Goal: Task Accomplishment & Management: Manage account settings

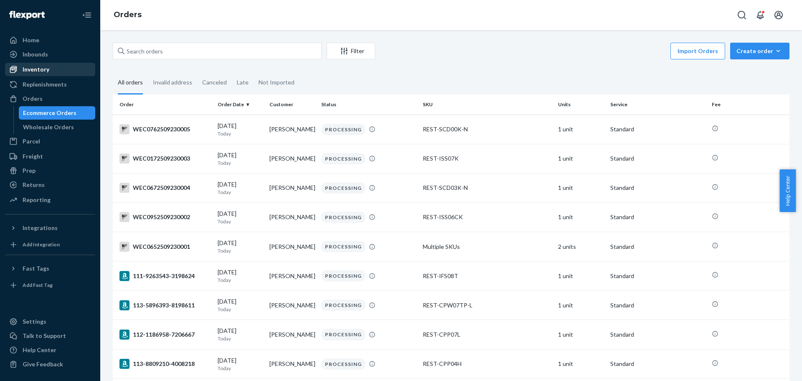
click at [41, 69] on div "Inventory" at bounding box center [36, 69] width 27 height 8
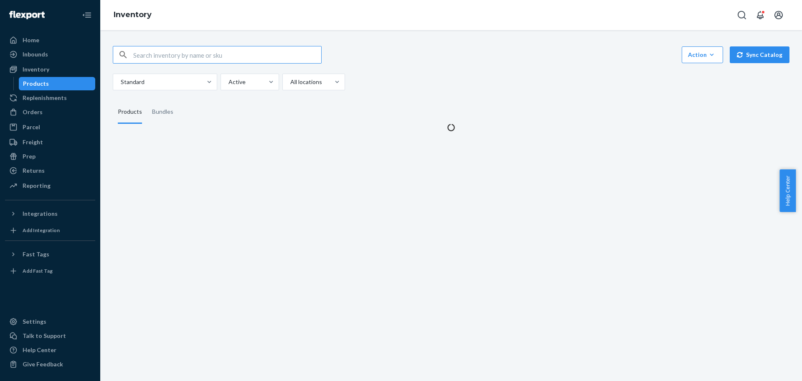
click at [158, 58] on input "text" at bounding box center [227, 54] width 188 height 17
type input "REST-IPC01S"
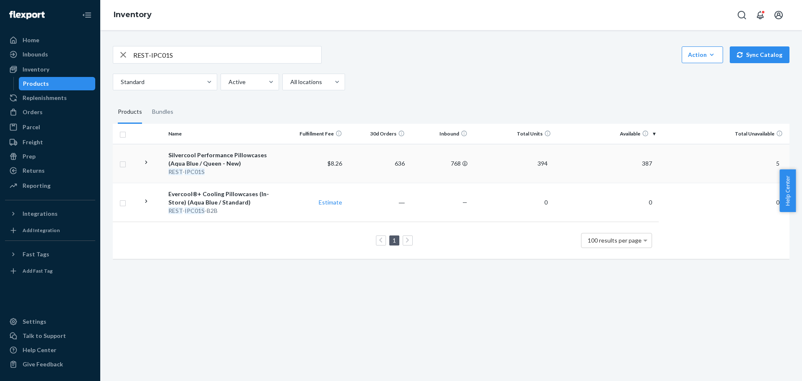
click at [147, 163] on icon at bounding box center [146, 162] width 8 height 8
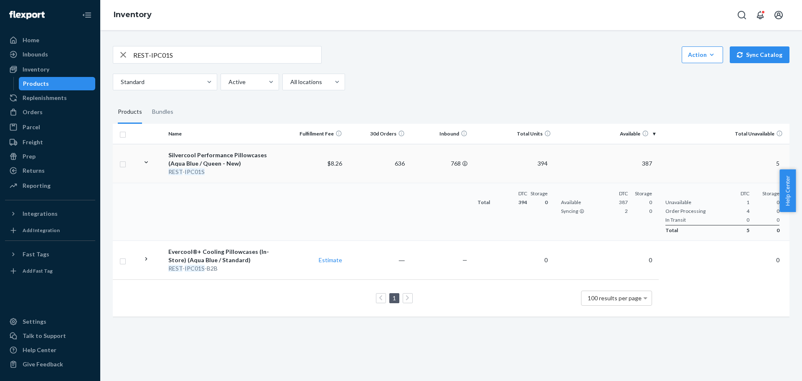
click at [190, 164] on div "Silvercool Performance Pillowcases (Aqua Blue / Queen - New)" at bounding box center [223, 159] width 111 height 17
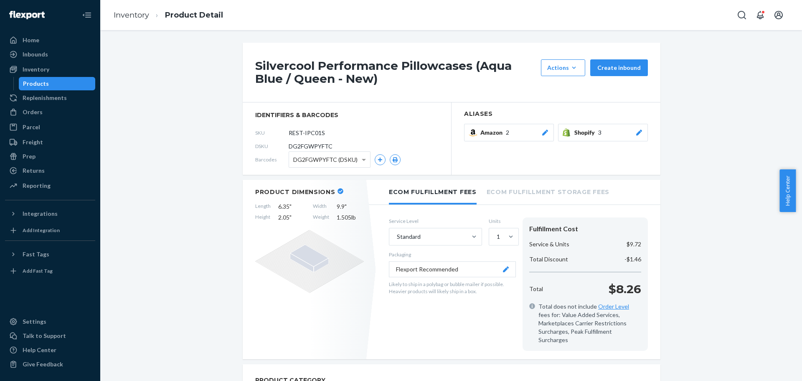
click at [542, 133] on icon at bounding box center [545, 133] width 6 height 6
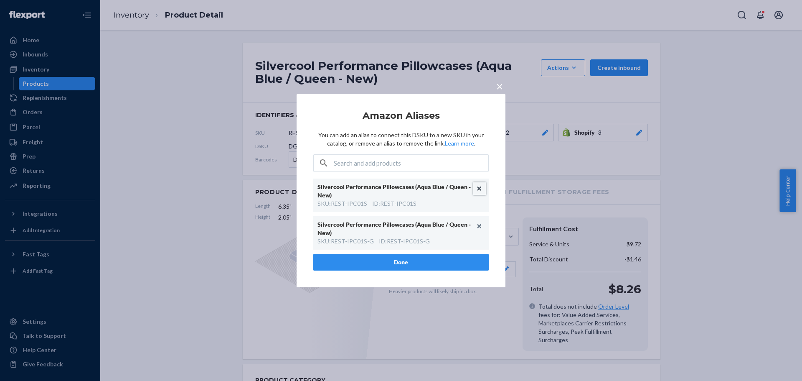
click at [478, 189] on button "Unlink" at bounding box center [479, 188] width 13 height 13
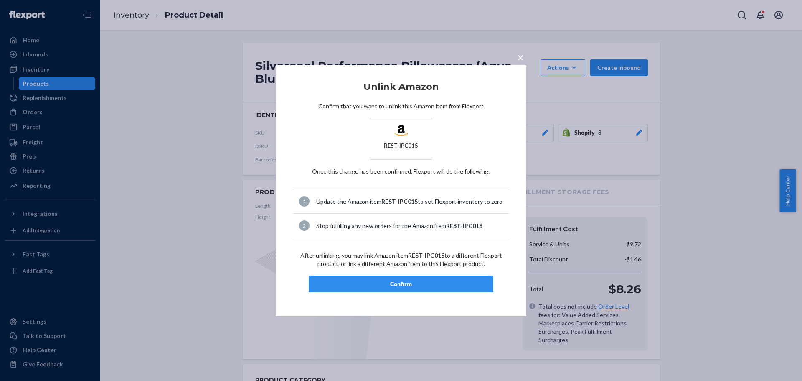
click at [415, 282] on div "Confirm" at bounding box center [401, 284] width 170 height 8
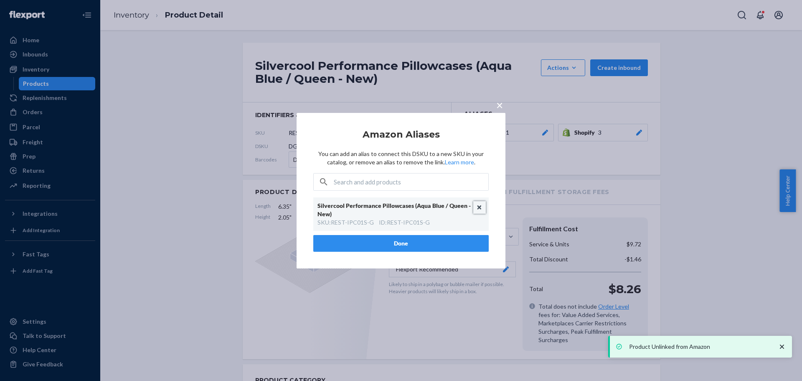
click at [479, 208] on button "Unlink" at bounding box center [479, 207] width 13 height 13
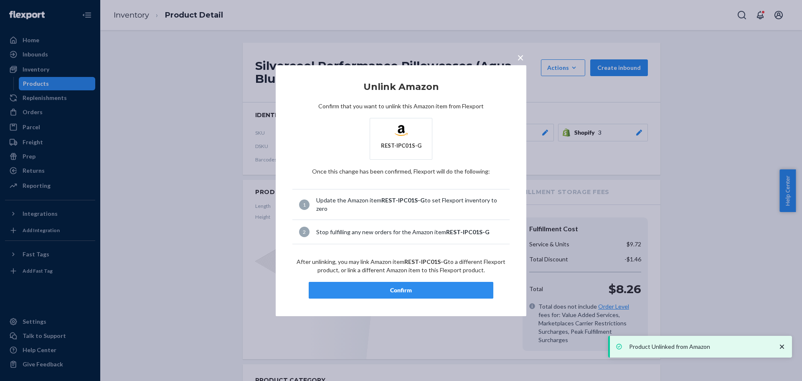
click at [396, 289] on div "Confirm" at bounding box center [401, 290] width 170 height 8
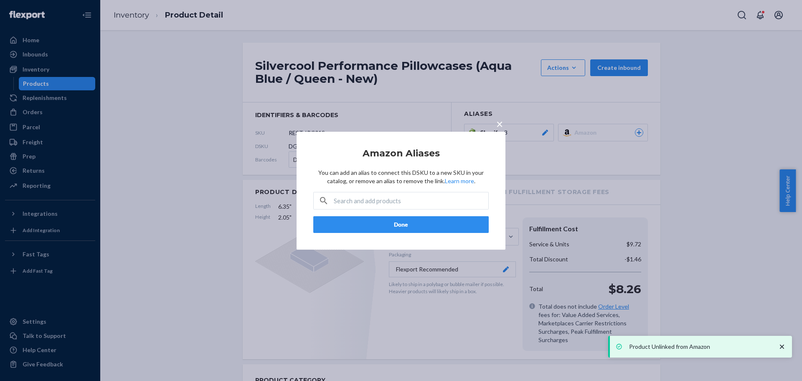
click at [400, 224] on button "Done" at bounding box center [400, 224] width 175 height 17
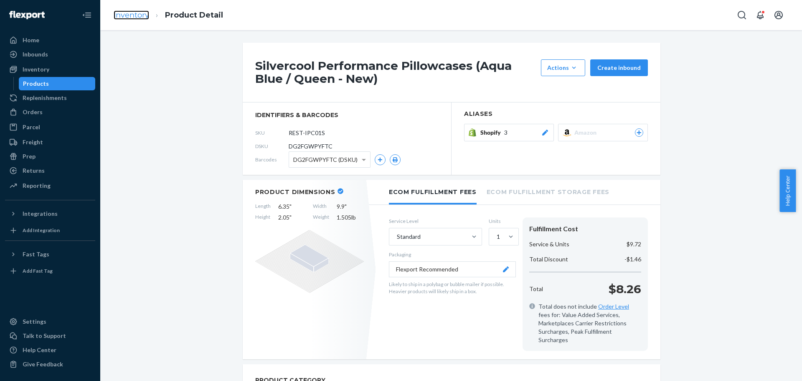
click at [130, 18] on link "Inventory" at bounding box center [132, 14] width 36 height 9
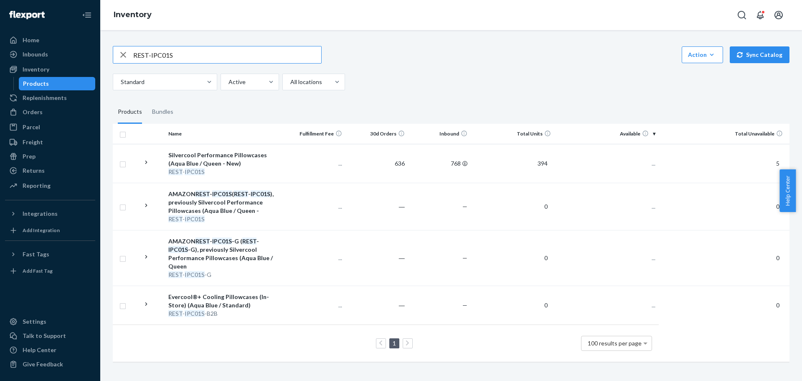
drag, startPoint x: 200, startPoint y: 56, endPoint x: 123, endPoint y: 51, distance: 76.6
click at [123, 51] on div "REST-IPC01S" at bounding box center [217, 54] width 208 height 17
type input "REST-IPC04CKSKK"
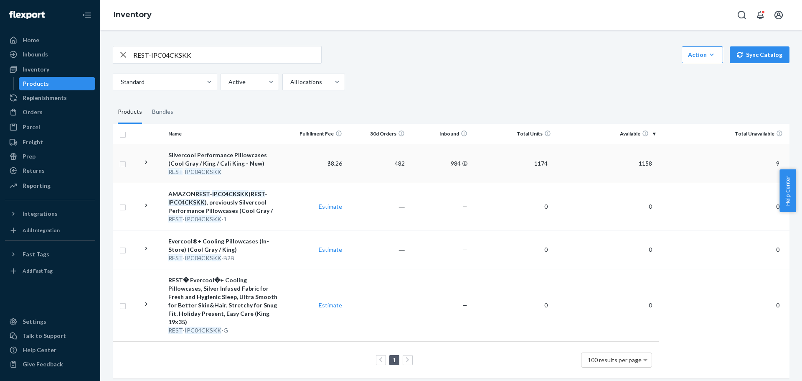
click at [202, 162] on div "Silvercool Performance Pillowcases (Cool Gray / King / Cali King - New)" at bounding box center [223, 159] width 111 height 17
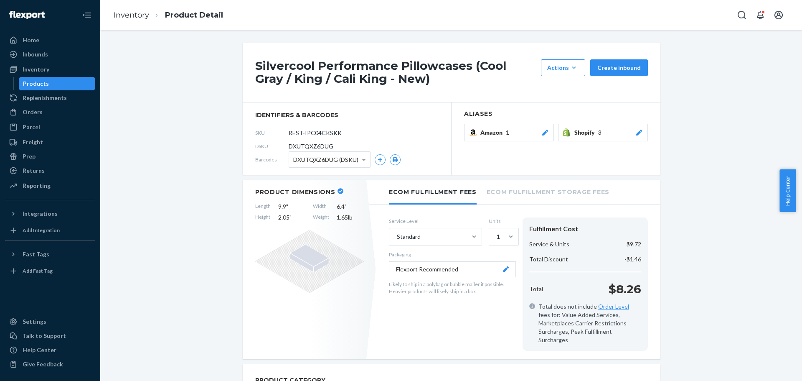
click at [541, 132] on icon at bounding box center [545, 133] width 8 height 6
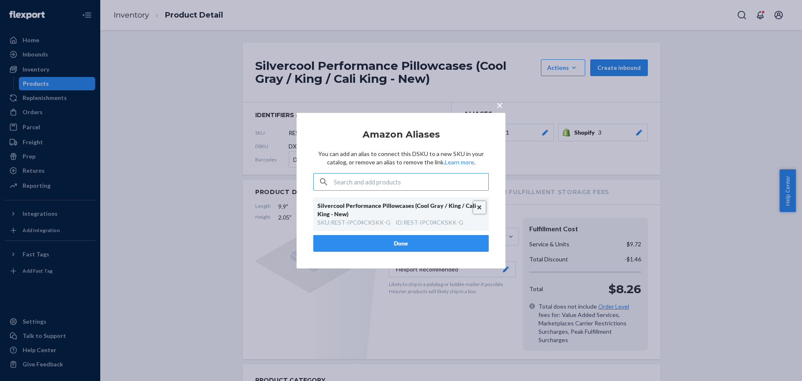
click at [479, 205] on button "Unlink" at bounding box center [479, 207] width 13 height 13
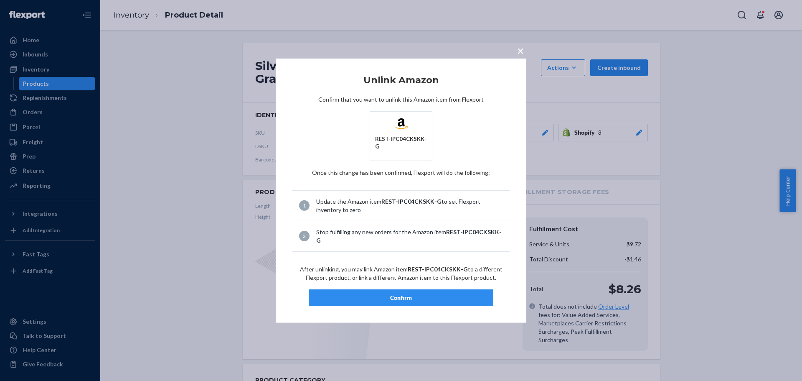
click at [404, 293] on div "Confirm" at bounding box center [401, 297] width 170 height 8
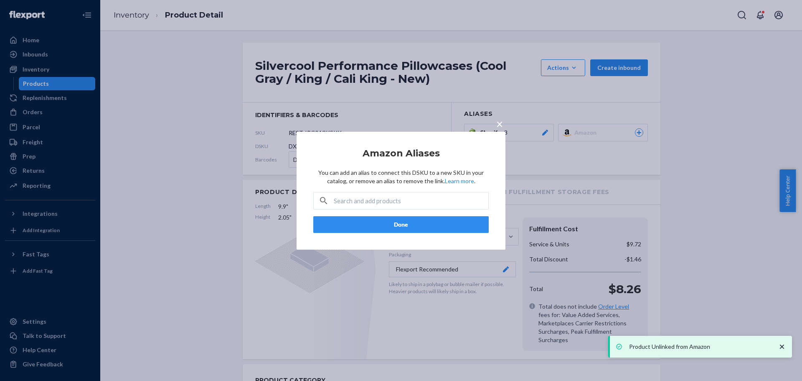
click at [396, 225] on button "Done" at bounding box center [400, 224] width 175 height 17
